Goal: Task Accomplishment & Management: Use online tool/utility

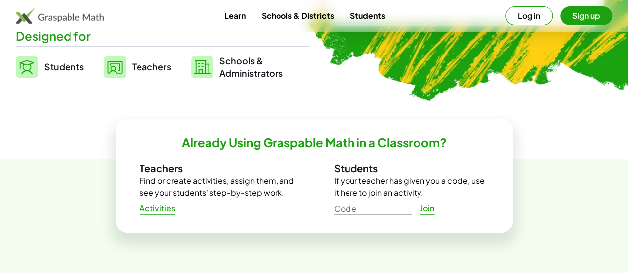
scroll to position [246, 0]
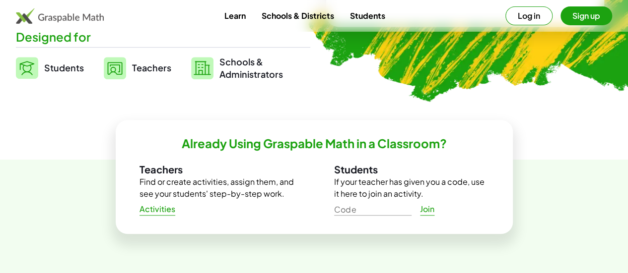
click at [66, 69] on link "Students" at bounding box center [50, 68] width 68 height 25
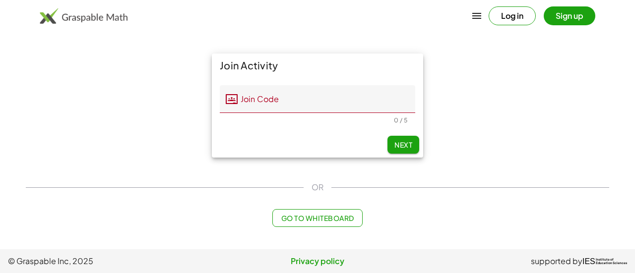
click at [328, 220] on span "Go to Whiteboard" at bounding box center [317, 218] width 73 height 9
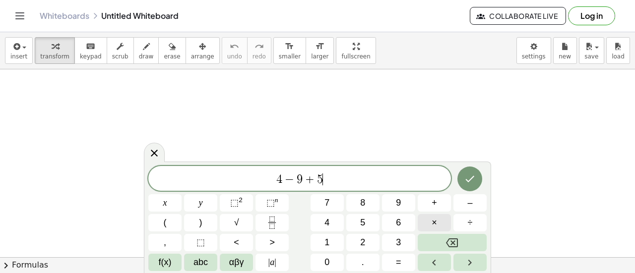
click at [445, 224] on button "×" at bounding box center [434, 222] width 33 height 17
click at [444, 238] on button "Backspace" at bounding box center [452, 242] width 69 height 17
click at [440, 229] on button "×" at bounding box center [434, 222] width 33 height 17
click at [447, 241] on icon "Backspace" at bounding box center [452, 243] width 12 height 12
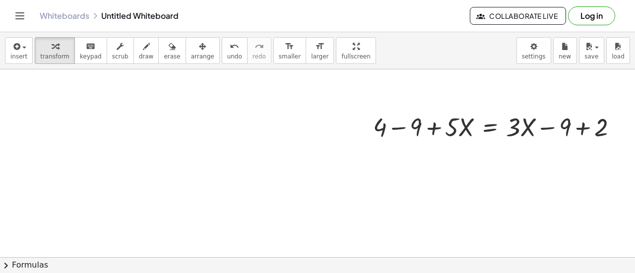
scroll to position [7, 30]
click at [423, 132] on div at bounding box center [499, 126] width 262 height 34
click at [379, 128] on div at bounding box center [499, 126] width 262 height 34
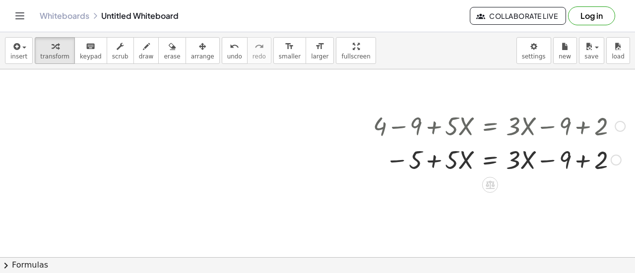
click at [509, 159] on div at bounding box center [499, 159] width 262 height 34
click at [564, 161] on div at bounding box center [499, 159] width 262 height 34
click at [579, 124] on div at bounding box center [499, 126] width 262 height 34
click at [575, 126] on div at bounding box center [499, 126] width 262 height 34
click at [405, 164] on div at bounding box center [499, 159] width 262 height 34
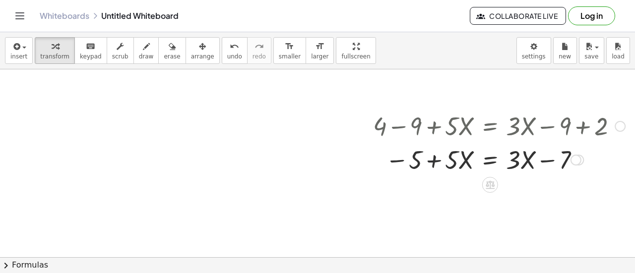
click at [426, 164] on div at bounding box center [499, 159] width 262 height 34
click at [386, 164] on div at bounding box center [499, 159] width 262 height 34
click at [522, 156] on div at bounding box center [499, 159] width 262 height 34
click at [538, 162] on div at bounding box center [499, 159] width 262 height 34
click at [412, 160] on div at bounding box center [499, 159] width 262 height 34
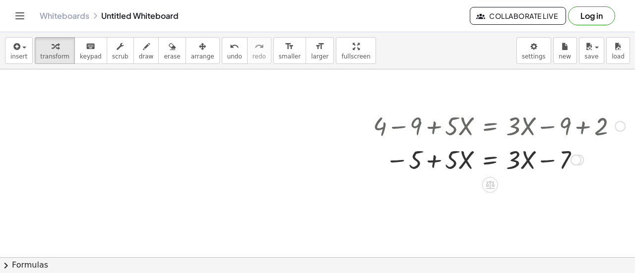
click at [389, 160] on div at bounding box center [499, 159] width 262 height 34
drag, startPoint x: 408, startPoint y: 157, endPoint x: 393, endPoint y: 156, distance: 14.9
click at [393, 156] on div at bounding box center [499, 159] width 262 height 34
click at [459, 161] on div at bounding box center [499, 159] width 262 height 34
click at [438, 163] on div at bounding box center [499, 159] width 262 height 34
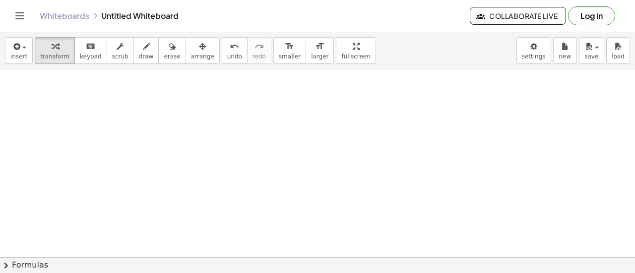
scroll to position [0, 30]
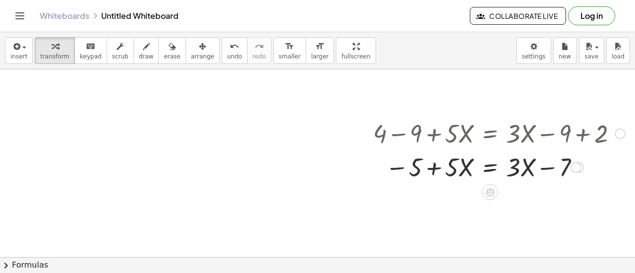
click at [519, 165] on div at bounding box center [499, 167] width 262 height 34
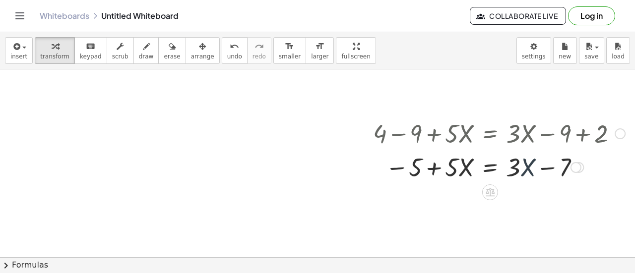
click at [519, 165] on div at bounding box center [499, 167] width 262 height 34
drag, startPoint x: 519, startPoint y: 165, endPoint x: 531, endPoint y: 156, distance: 15.3
click at [531, 156] on div at bounding box center [499, 167] width 262 height 34
click at [485, 187] on icon at bounding box center [490, 192] width 10 height 10
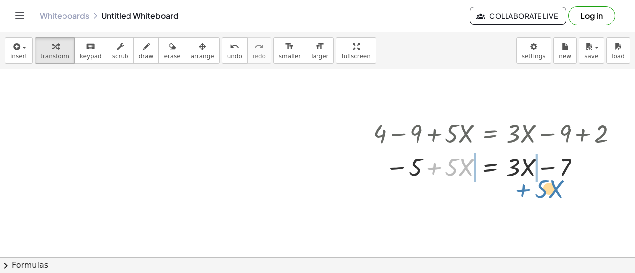
drag, startPoint x: 427, startPoint y: 164, endPoint x: 516, endPoint y: 186, distance: 91.4
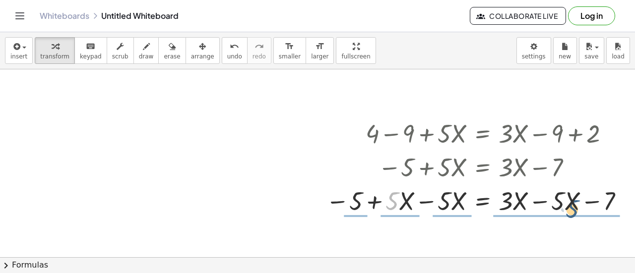
drag, startPoint x: 394, startPoint y: 203, endPoint x: 574, endPoint y: 211, distance: 180.3
click at [574, 211] on div at bounding box center [477, 201] width 312 height 34
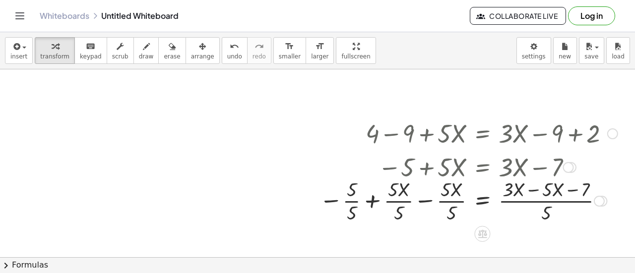
click at [469, 192] on div at bounding box center [469, 201] width 308 height 50
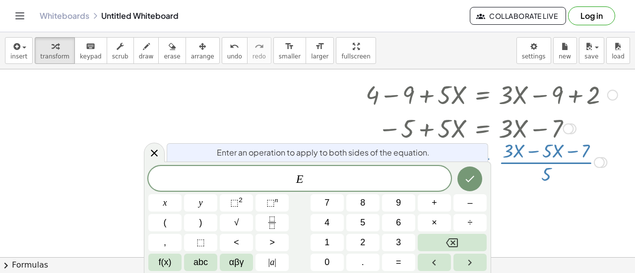
scroll to position [39, 30]
drag, startPoint x: 469, startPoint y: 192, endPoint x: 485, endPoint y: 188, distance: 16.3
click at [182, 195] on div at bounding box center [164, 203] width 33 height 17
click at [549, 169] on div at bounding box center [469, 161] width 308 height 50
click at [444, 131] on div at bounding box center [469, 128] width 308 height 34
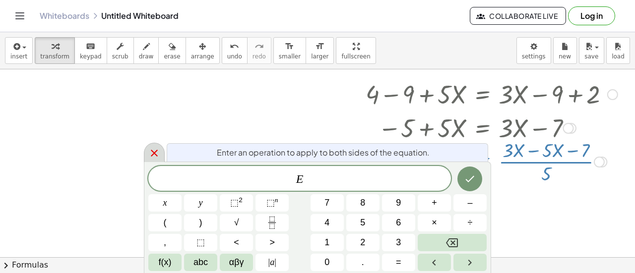
click at [159, 153] on icon at bounding box center [154, 153] width 12 height 12
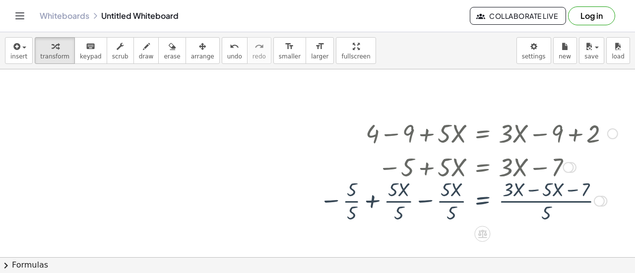
scroll to position [0, 30]
click at [164, 54] on span "erase" at bounding box center [172, 56] width 16 height 7
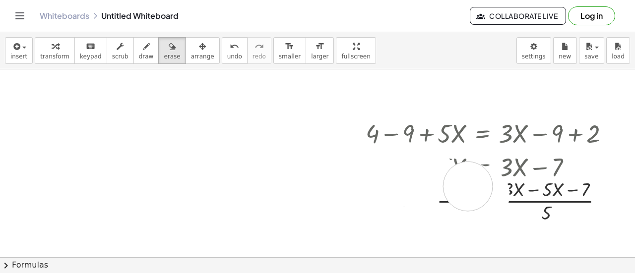
drag, startPoint x: 349, startPoint y: 184, endPoint x: 460, endPoint y: 175, distance: 110.5
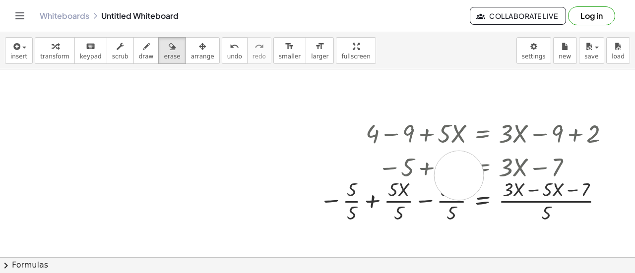
drag, startPoint x: 521, startPoint y: 150, endPoint x: 531, endPoint y: 145, distance: 11.5
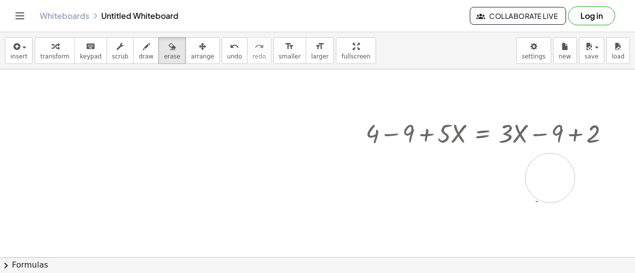
drag, startPoint x: 529, startPoint y: 174, endPoint x: 552, endPoint y: 174, distance: 23.3
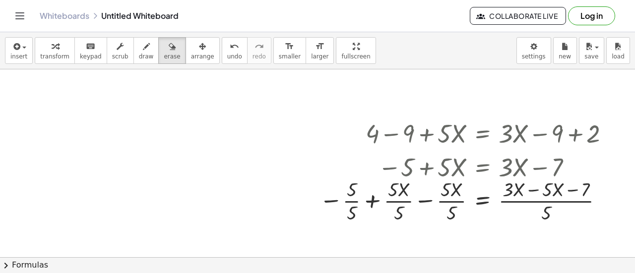
drag, startPoint x: 565, startPoint y: 130, endPoint x: 389, endPoint y: 174, distance: 181.3
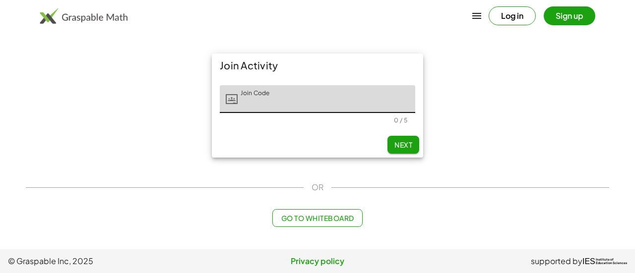
click at [322, 216] on span "Go to Whiteboard" at bounding box center [317, 218] width 73 height 9
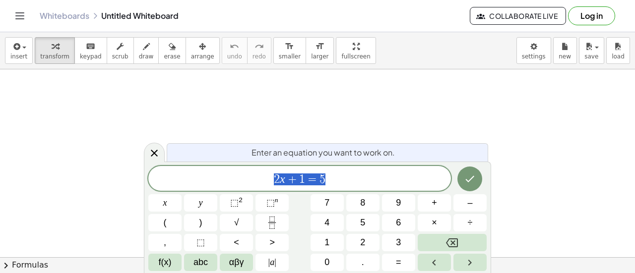
click at [373, 180] on span "2 x + 1 = 5" at bounding box center [299, 180] width 303 height 14
click at [436, 214] on button "×" at bounding box center [434, 222] width 33 height 17
click at [463, 243] on button "Backspace" at bounding box center [452, 242] width 69 height 17
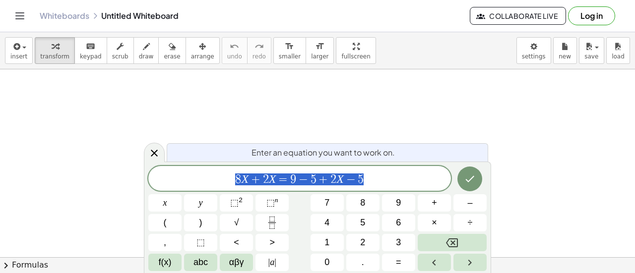
drag, startPoint x: 234, startPoint y: 179, endPoint x: 369, endPoint y: 174, distance: 135.1
click at [369, 174] on span "8 X + 2 X = 9 − 5 + 2 X − 5" at bounding box center [299, 180] width 303 height 14
click at [470, 175] on icon "Done" at bounding box center [470, 179] width 12 height 12
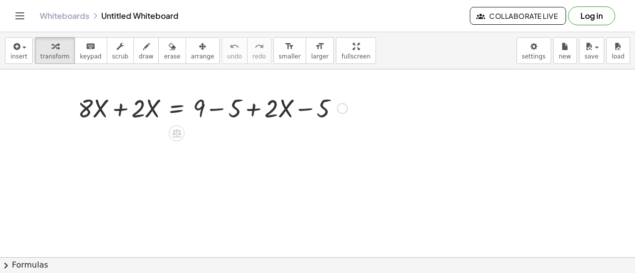
click at [116, 116] on div at bounding box center [212, 108] width 279 height 34
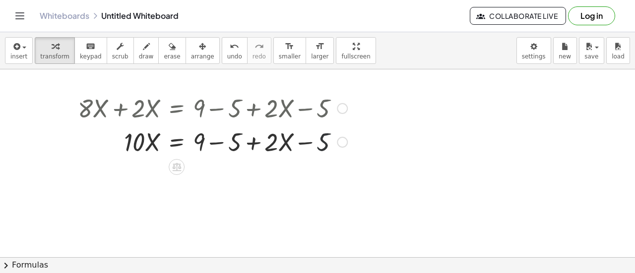
click at [348, 138] on div at bounding box center [212, 142] width 279 height 34
click at [334, 140] on div at bounding box center [212, 142] width 279 height 34
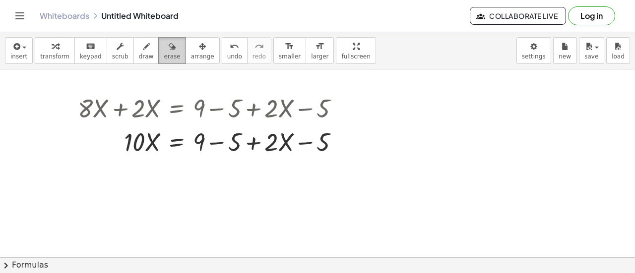
click at [158, 50] on button "erase" at bounding box center [171, 50] width 27 height 27
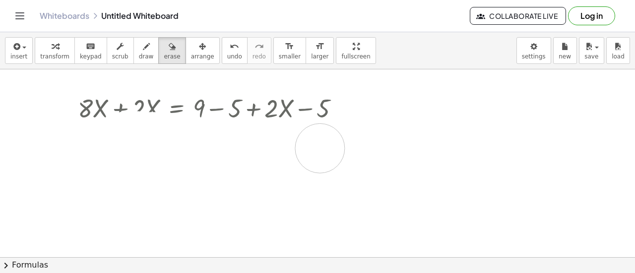
drag, startPoint x: 128, startPoint y: 135, endPoint x: 334, endPoint y: 148, distance: 206.4
click at [334, 148] on div at bounding box center [317, 258] width 635 height 378
drag, startPoint x: 334, startPoint y: 148, endPoint x: 153, endPoint y: 118, distance: 183.2
click at [153, 118] on div at bounding box center [317, 258] width 635 height 378
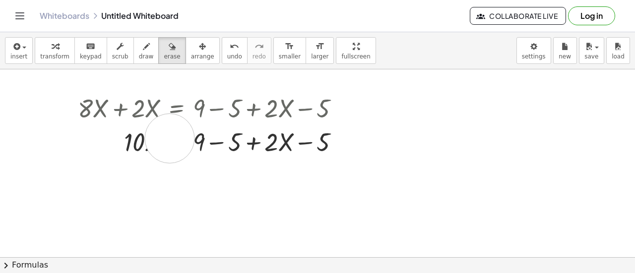
click at [170, 138] on div at bounding box center [317, 258] width 635 height 378
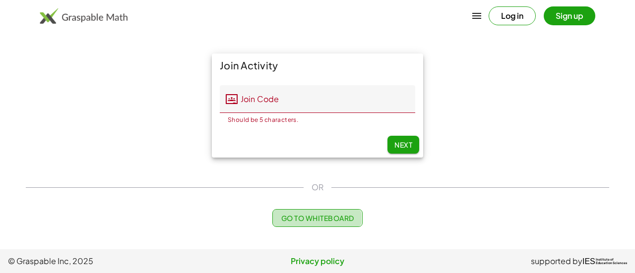
click at [319, 227] on button "Go to Whiteboard" at bounding box center [317, 218] width 90 height 18
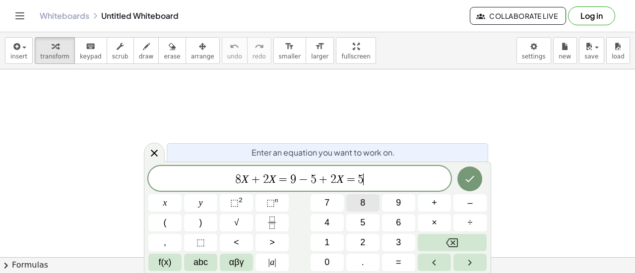
click at [470, 188] on button "Done" at bounding box center [470, 179] width 25 height 25
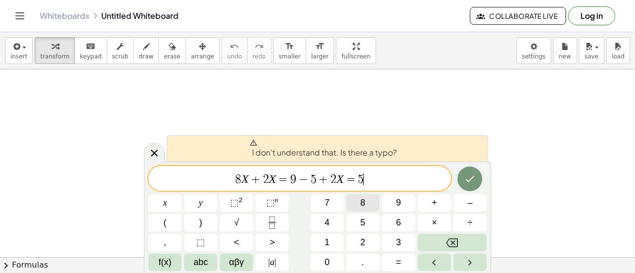
click at [466, 183] on icon "Done" at bounding box center [470, 179] width 12 height 12
click at [467, 191] on button "Done" at bounding box center [470, 179] width 25 height 25
click at [472, 180] on icon "Done" at bounding box center [470, 179] width 12 height 12
click at [468, 183] on icon "Done" at bounding box center [470, 179] width 12 height 12
click at [475, 177] on icon "Done" at bounding box center [470, 179] width 12 height 12
